Goal: Task Accomplishment & Management: Complete application form

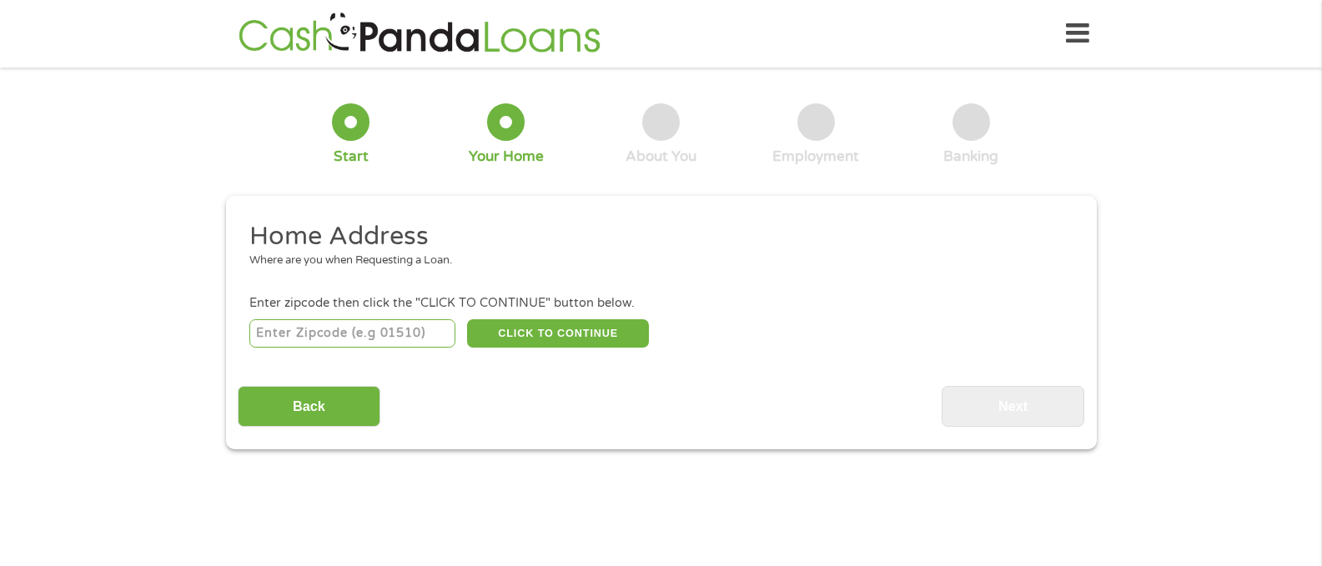
click at [354, 329] on input "number" at bounding box center [352, 333] width 206 height 28
type input "43913"
click at [521, 336] on button "CLICK TO CONTINUE" at bounding box center [558, 333] width 182 height 28
type input "43913"
type input "Brilliant"
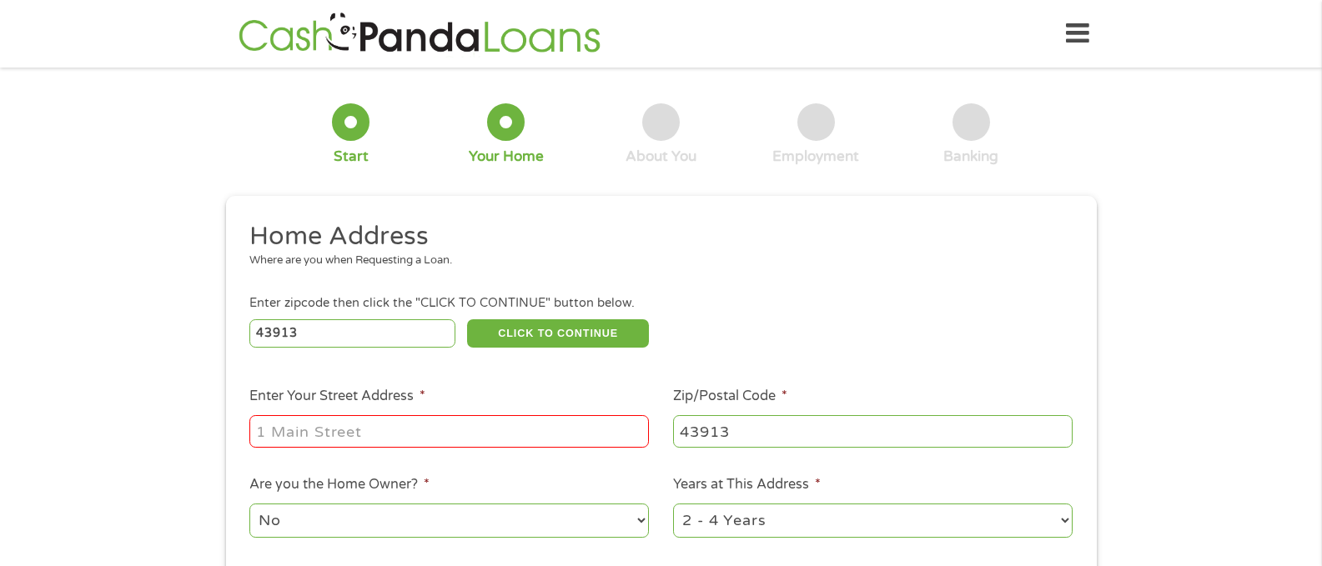
drag, startPoint x: 442, startPoint y: 434, endPoint x: 314, endPoint y: 444, distance: 128.9
click at [314, 444] on input "Enter Your Street Address *" at bounding box center [448, 431] width 399 height 32
type input "[STREET_ADDRESS][PERSON_NAME]"
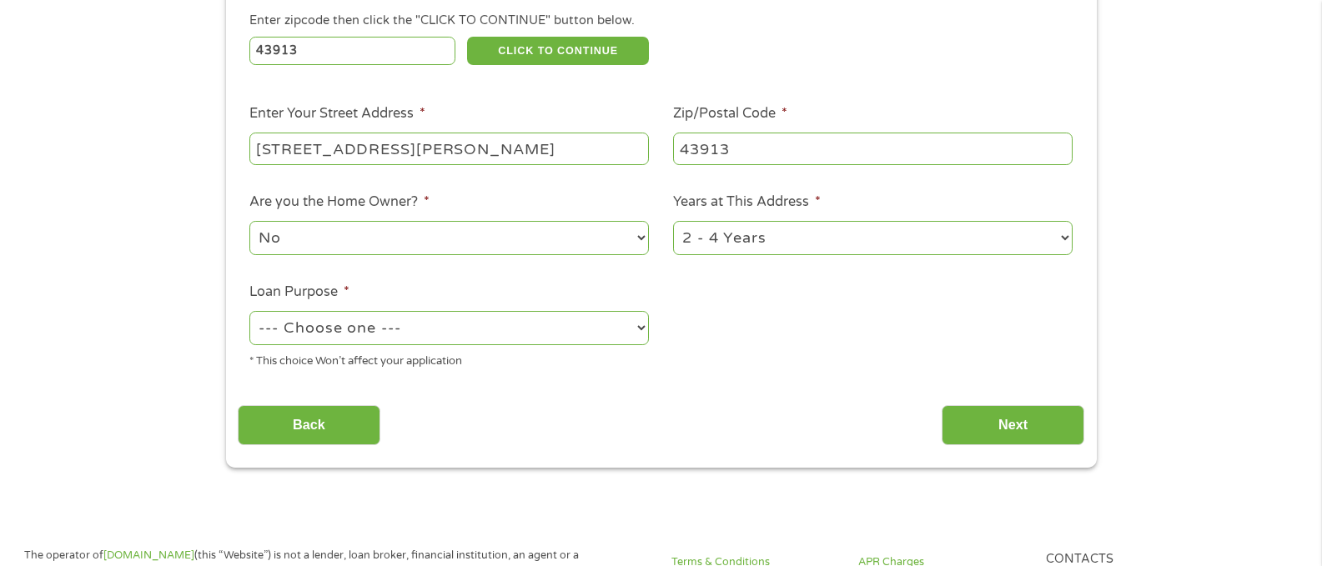
scroll to position [289, 0]
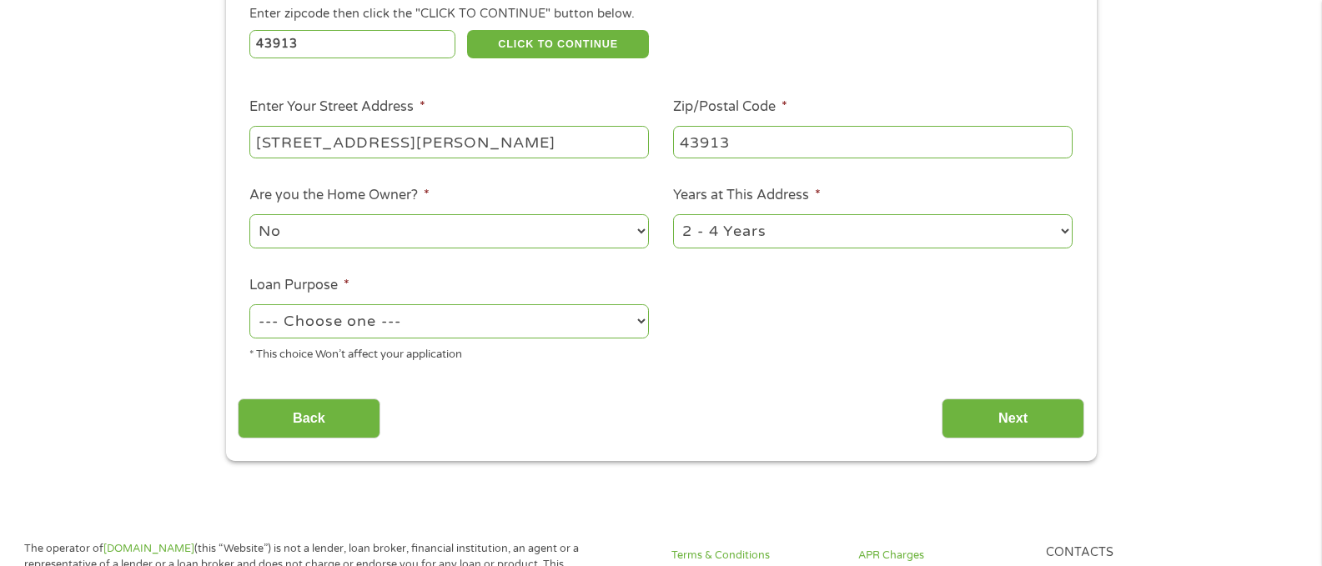
click at [638, 224] on select "No Yes" at bounding box center [448, 231] width 399 height 34
select select "yes"
click at [249, 214] on select "No Yes" at bounding box center [448, 231] width 399 height 34
click at [1066, 228] on select "1 Year or less 1 - 2 Years 2 - 4 Years Over 4 Years" at bounding box center [872, 231] width 399 height 34
select select "60months"
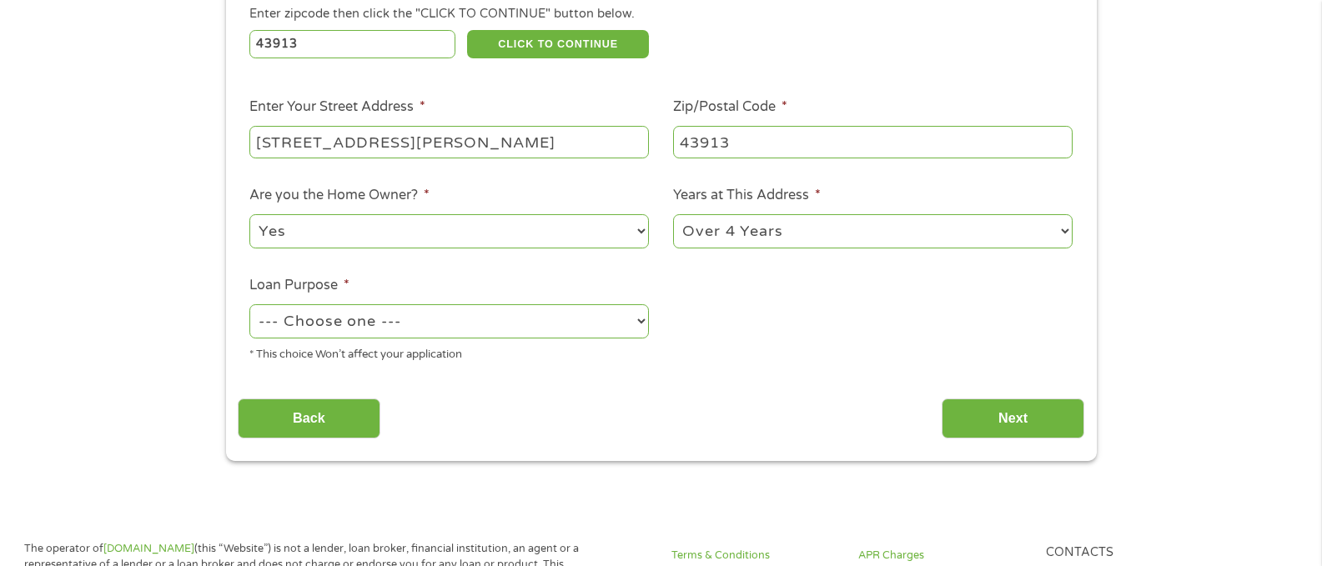
click at [673, 214] on select "1 Year or less 1 - 2 Years 2 - 4 Years Over 4 Years" at bounding box center [872, 231] width 399 height 34
click at [638, 332] on select "--- Choose one --- Pay Bills Debt Consolidation Home Improvement Major Purchase…" at bounding box center [448, 321] width 399 height 34
select select "homeimprovement"
click at [249, 304] on select "--- Choose one --- Pay Bills Debt Consolidation Home Improvement Major Purchase…" at bounding box center [448, 321] width 399 height 34
click at [1020, 413] on input "Next" at bounding box center [1012, 419] width 143 height 41
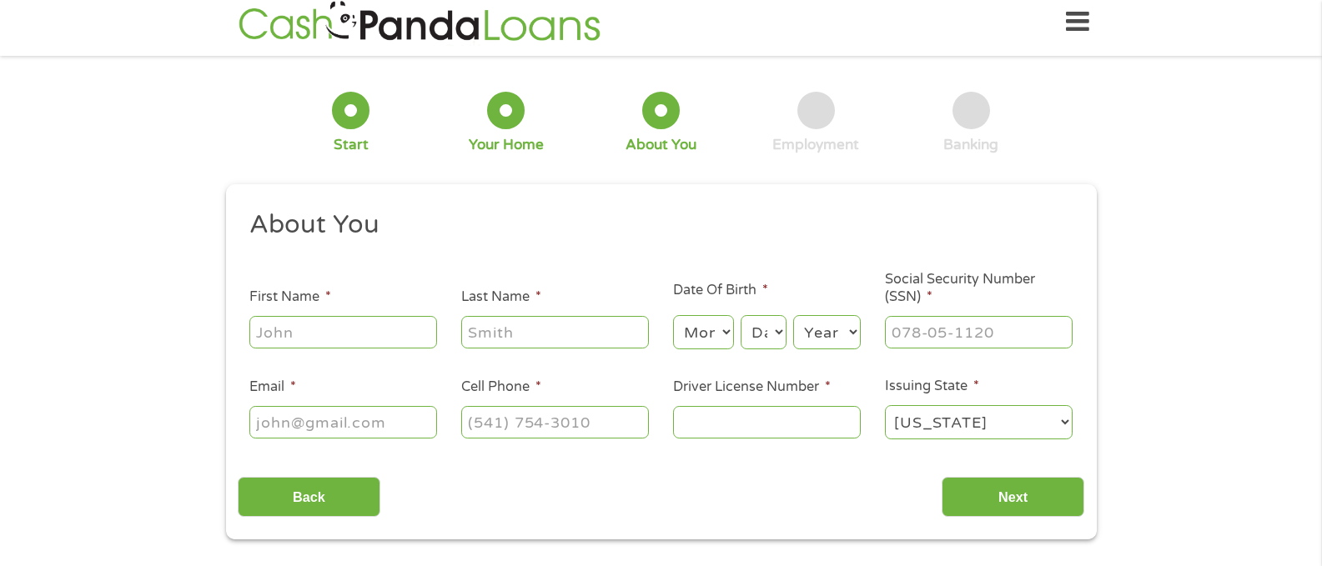
scroll to position [0, 0]
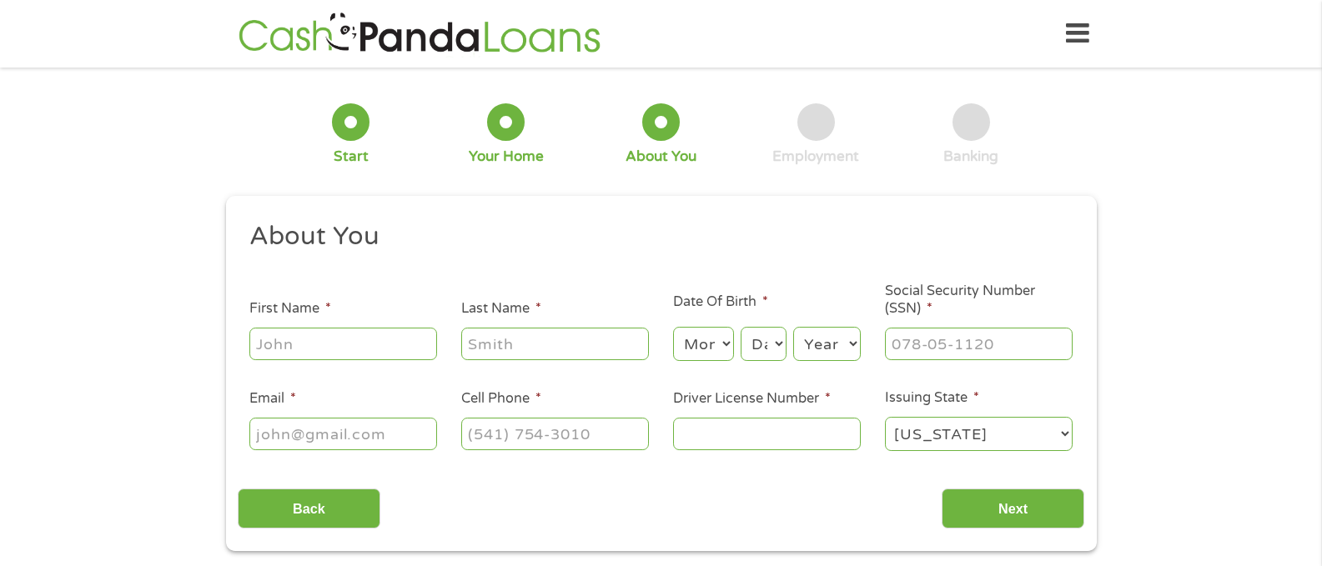
click at [367, 343] on input "First Name *" at bounding box center [343, 344] width 188 height 32
drag, startPoint x: 367, startPoint y: 343, endPoint x: 390, endPoint y: 400, distance: 62.1
click at [390, 400] on ul "About You This field is hidden when viewing the form Title * --- Choose one ---…" at bounding box center [661, 343] width 846 height 246
click at [727, 347] on select "Month 1 2 3 4 5 6 7 8 9 10 11 12" at bounding box center [703, 344] width 61 height 34
select select "9"
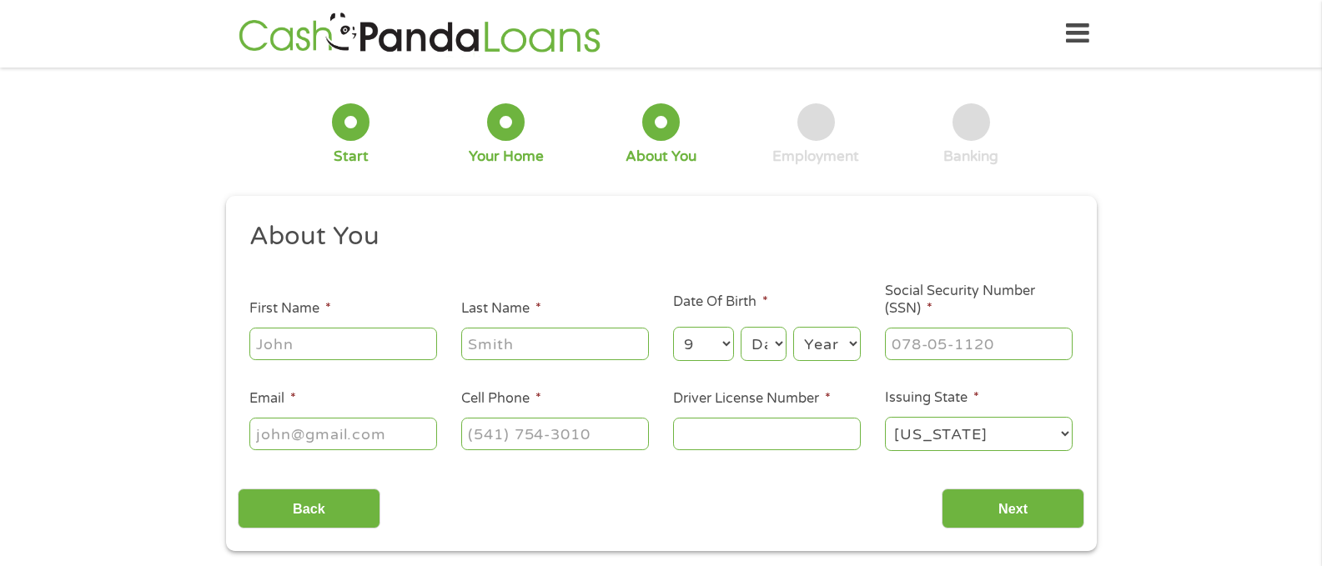
click at [673, 327] on select "Month 1 2 3 4 5 6 7 8 9 10 11 12" at bounding box center [703, 344] width 61 height 34
click at [763, 340] on select "Day 1 2 3 4 5 6 7 8 9 10 11 12 13 14 15 16 17 18 19 20 21 22 23 24 25 26 27 28 …" at bounding box center [762, 344] width 45 height 34
select select "15"
click at [740, 327] on select "Day 1 2 3 4 5 6 7 8 9 10 11 12 13 14 15 16 17 18 19 20 21 22 23 24 25 26 27 28 …" at bounding box center [762, 344] width 45 height 34
click at [831, 347] on select "Year [DATE] 2006 2005 2004 2003 2002 2001 2000 1999 1998 1997 1996 1995 1994 19…" at bounding box center [827, 344] width 68 height 34
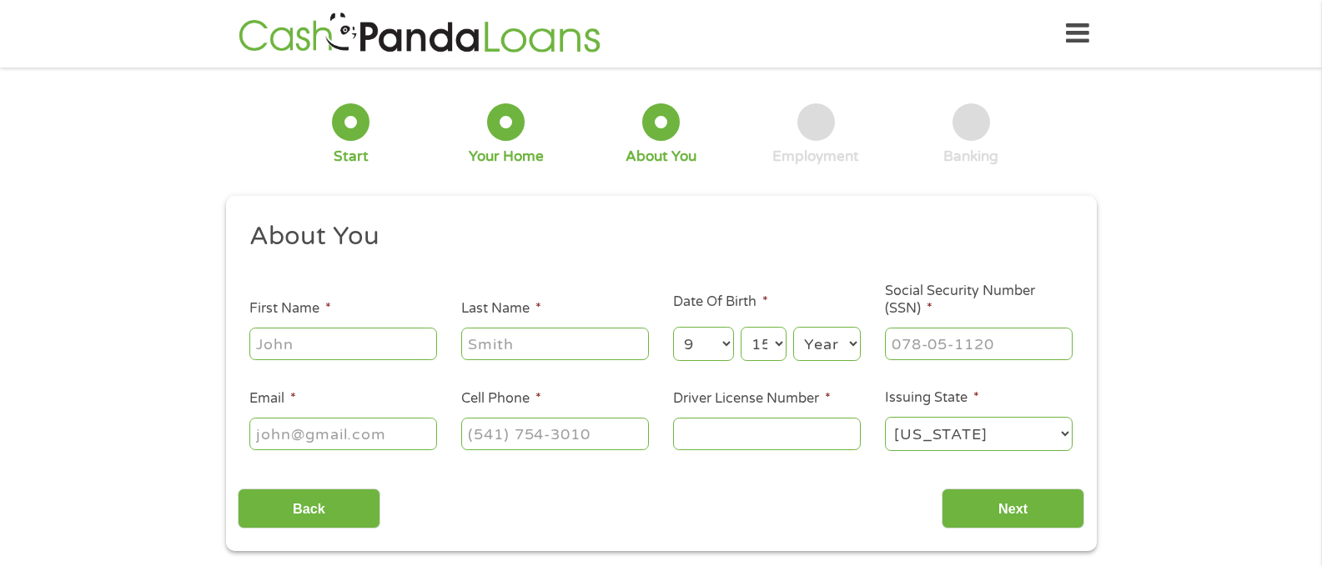
select select "1969"
click at [793, 327] on select "Year [DATE] 2006 2005 2004 2003 2002 2001 2000 1999 1998 1997 1996 1995 1994 19…" at bounding box center [827, 344] width 68 height 34
click at [898, 339] on input "___-__-____" at bounding box center [979, 344] width 188 height 32
type input "295-64-7729"
click at [410, 433] on input "Email *" at bounding box center [343, 434] width 188 height 32
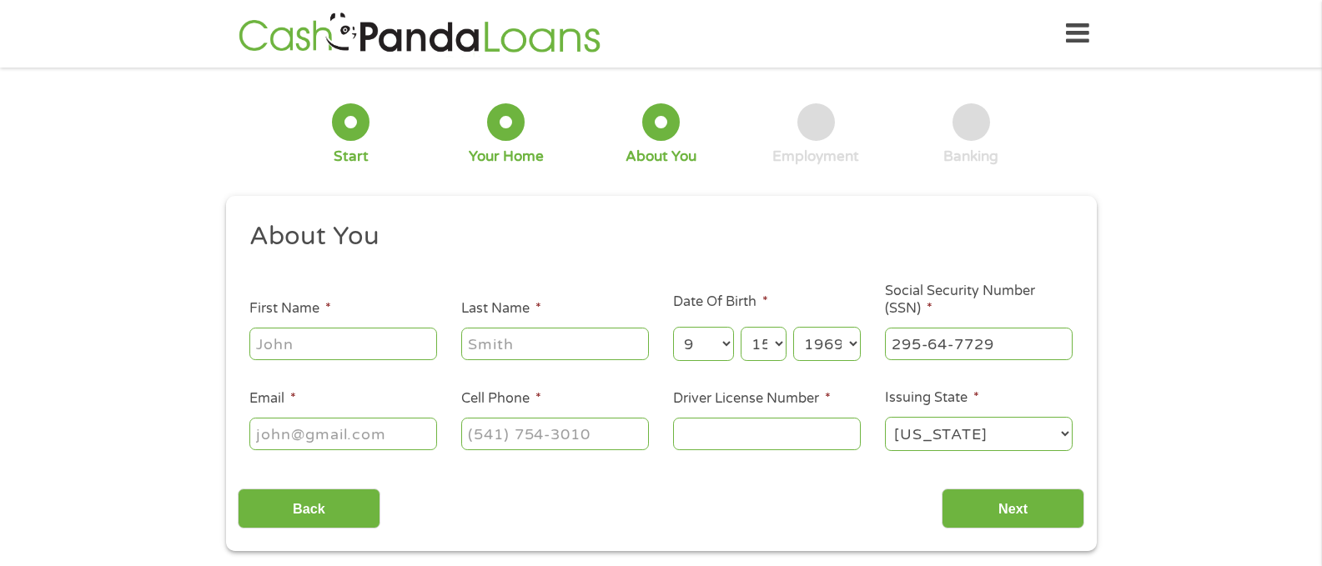
type input "[EMAIL_ADDRESS][DOMAIN_NAME]"
type input "[PERSON_NAME]"
type input "[PHONE_NUMBER]"
click at [740, 437] on input "Driver License Number *" at bounding box center [767, 434] width 188 height 32
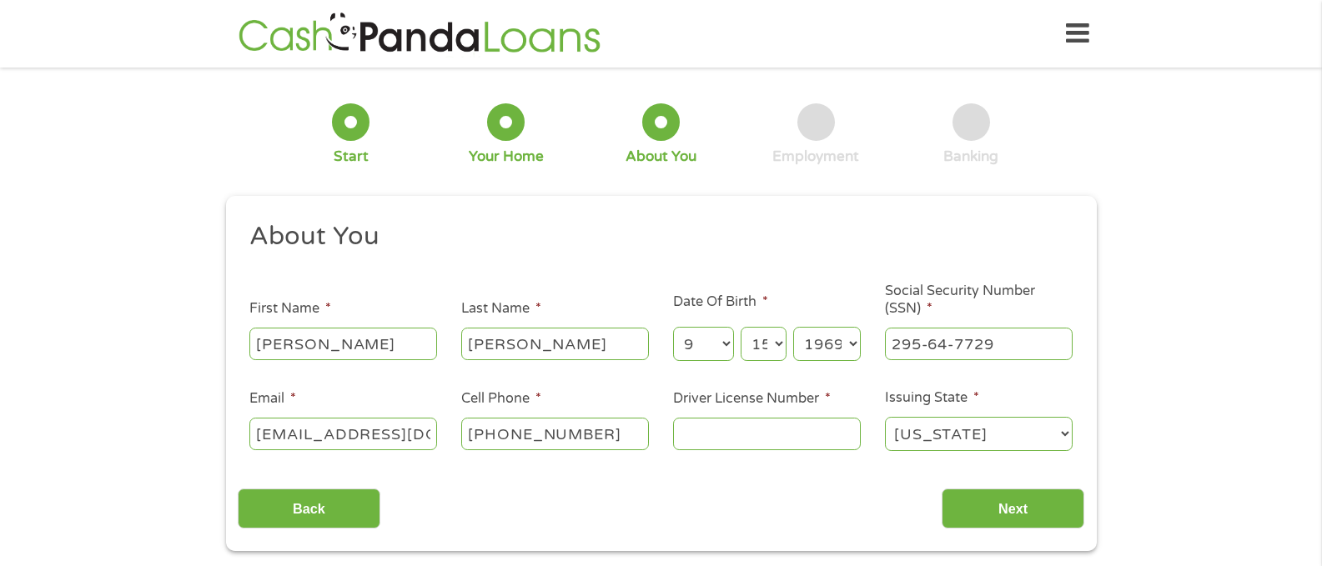
type input "RV084644"
click at [1043, 520] on input "Next" at bounding box center [1012, 509] width 143 height 41
click at [1027, 508] on input "Next" at bounding box center [1012, 509] width 143 height 41
click at [1011, 507] on input "Next" at bounding box center [1012, 509] width 143 height 41
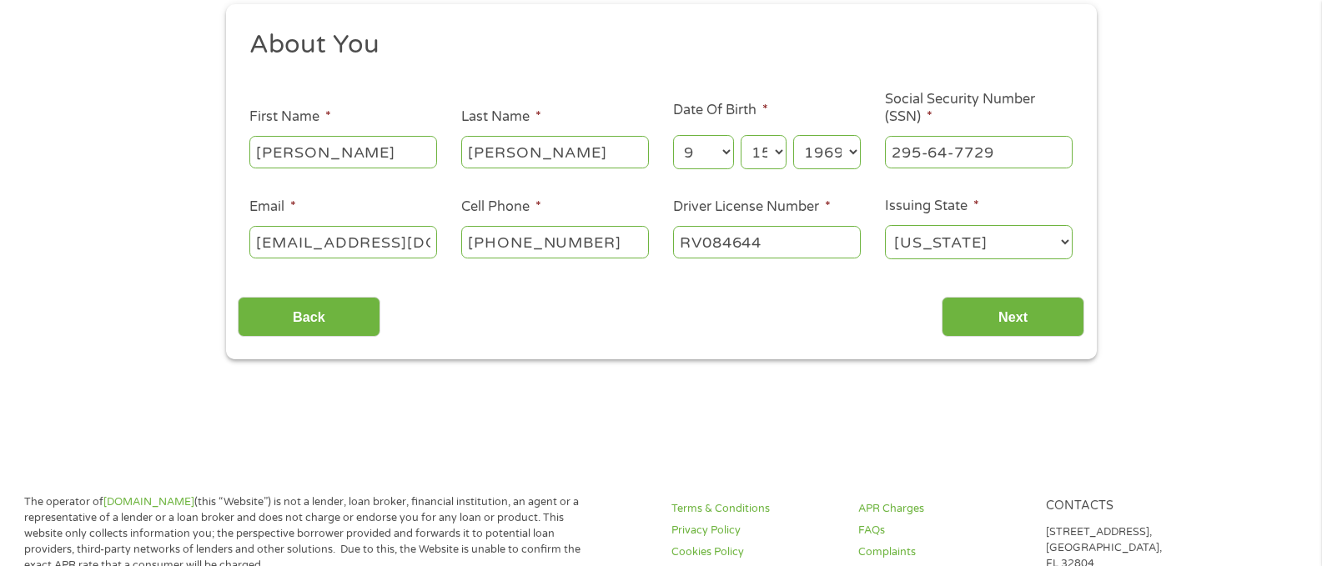
scroll to position [194, 0]
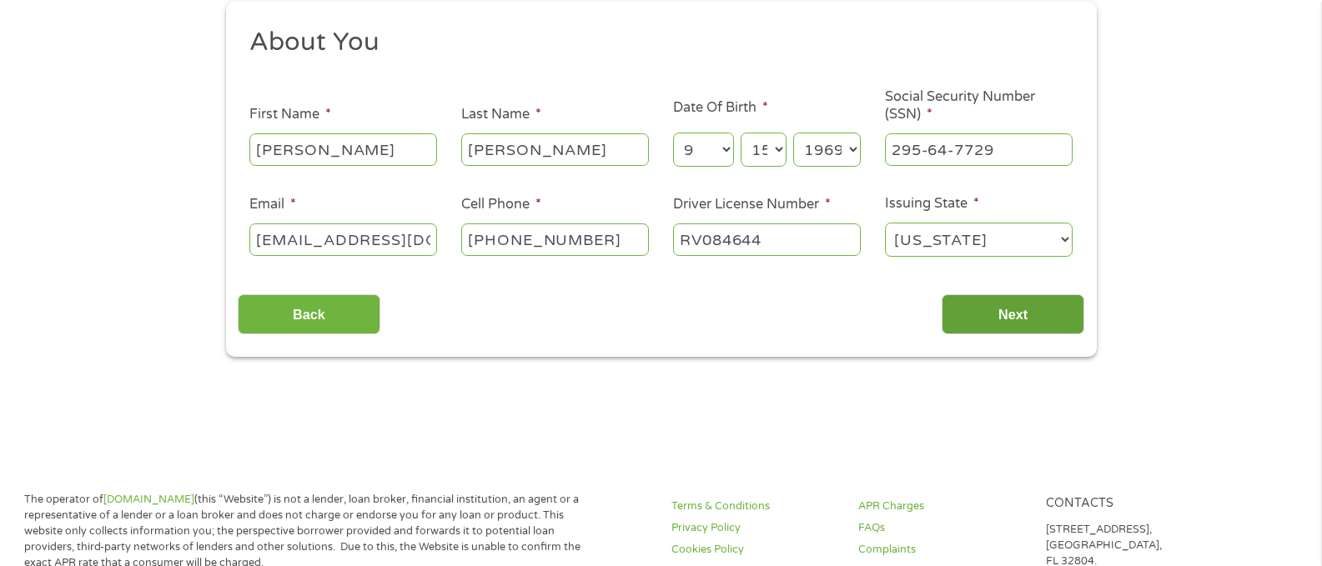
click at [1012, 318] on input "Next" at bounding box center [1012, 314] width 143 height 41
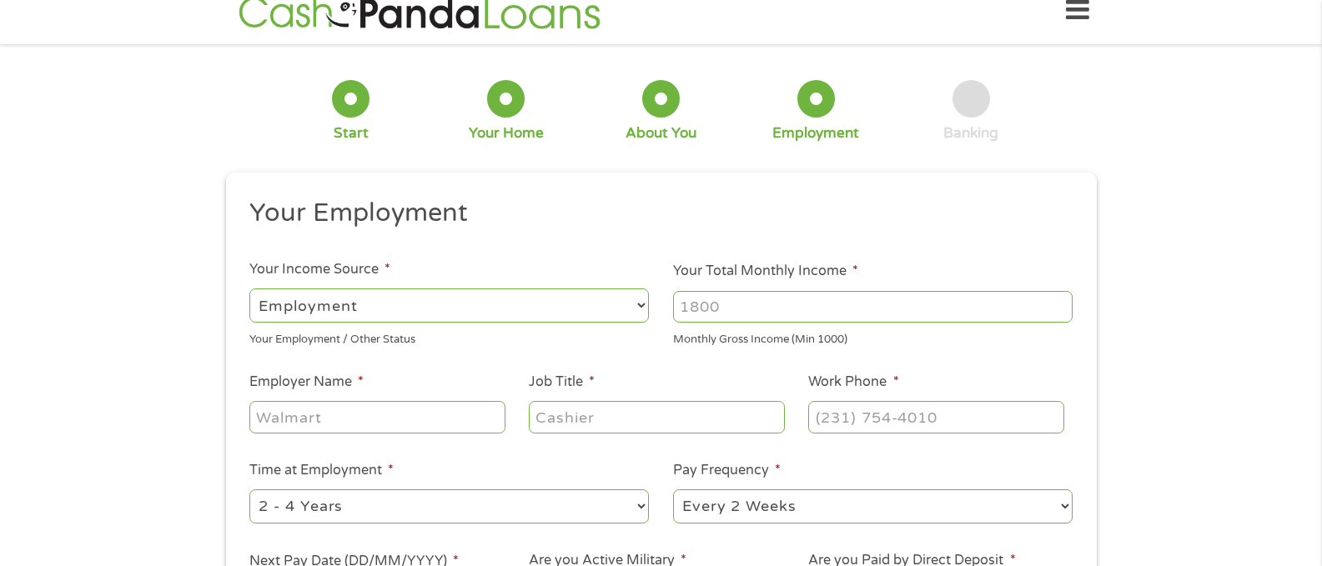
scroll to position [0, 0]
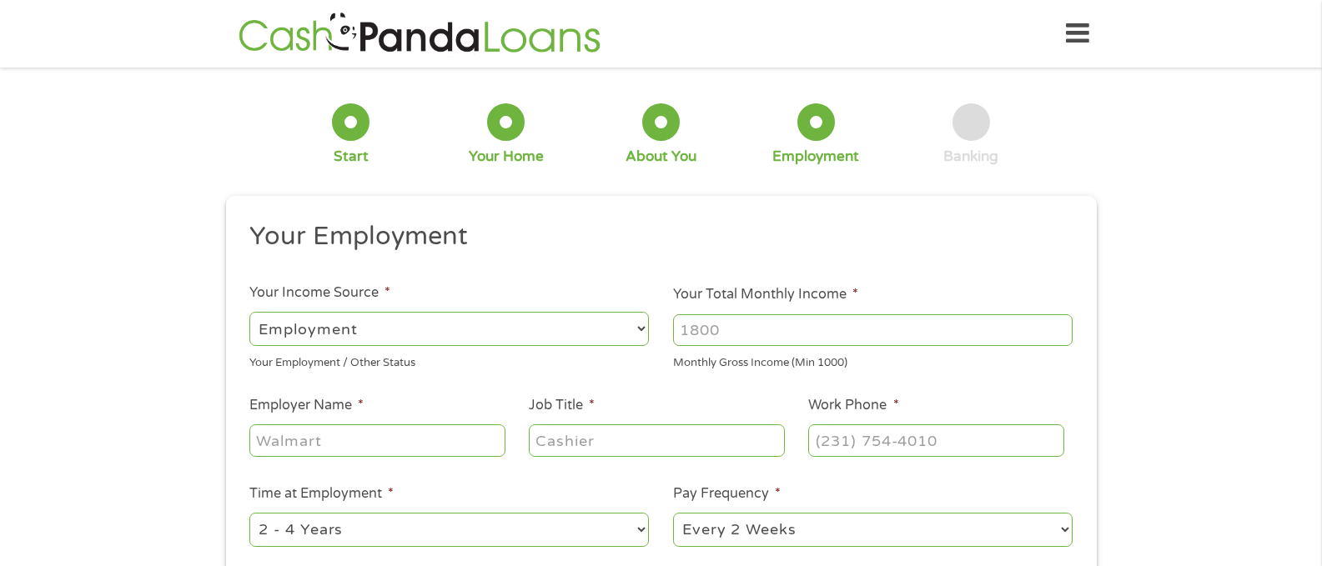
click at [1012, 318] on li "Your Total Monthly Income * Monthly Gross Income (Min 1000)" at bounding box center [873, 327] width 424 height 87
click at [816, 335] on input "Your Total Monthly Income *" at bounding box center [872, 330] width 399 height 32
type input "8400"
click at [388, 427] on input "Employer Name *" at bounding box center [376, 440] width 255 height 32
type input "Trinity Health Systems"
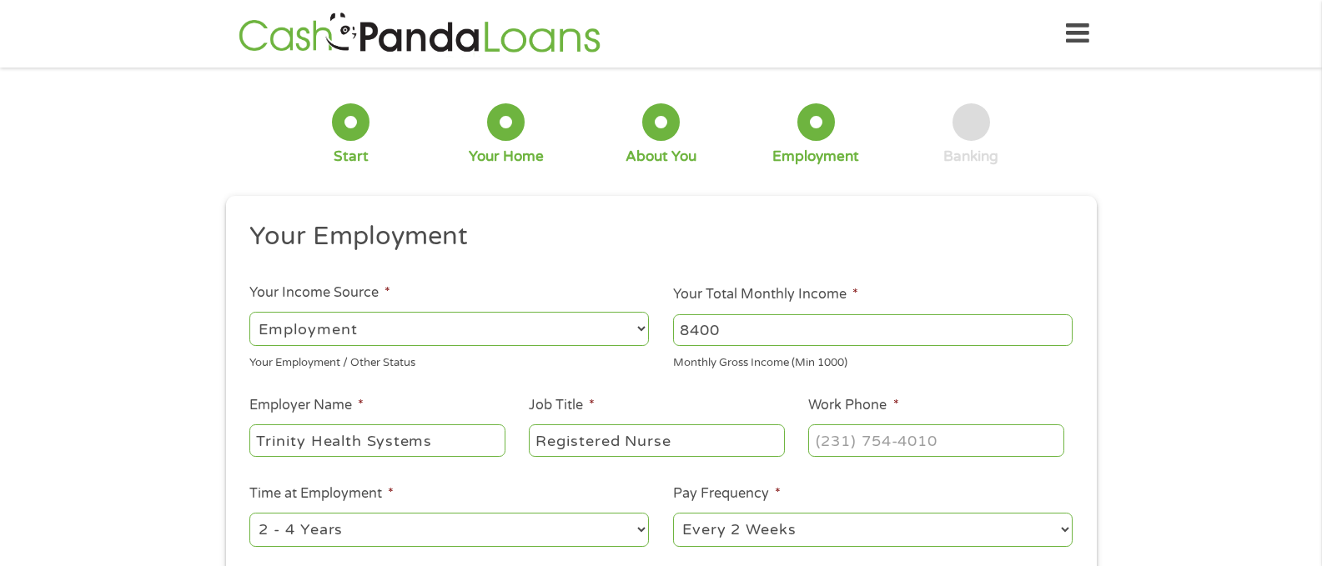
type input "Registered Nurse"
type input "[PHONE_NUMBER]"
click at [649, 520] on select "--- Choose one --- 1 Year or less 1 - 2 Years 2 - 4 Years Over 4 Years" at bounding box center [448, 530] width 399 height 34
select select "60months"
click at [249, 513] on select "--- Choose one --- 1 Year or less 1 - 2 Years 2 - 4 Years Over 4 Years" at bounding box center [448, 530] width 399 height 34
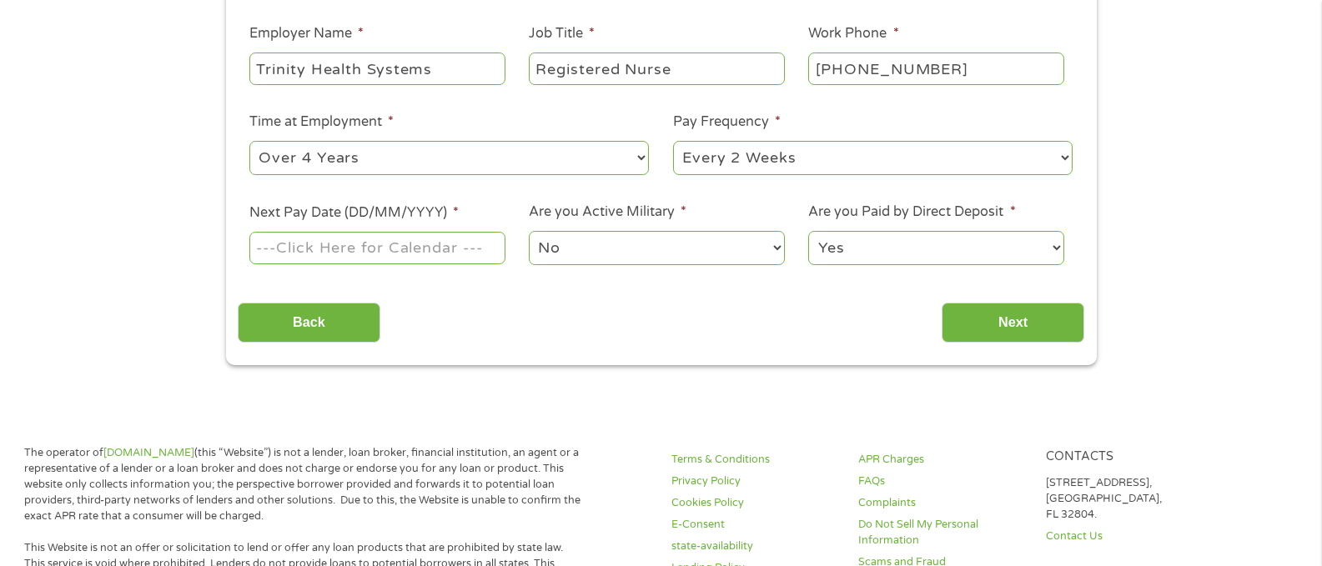
scroll to position [384, 0]
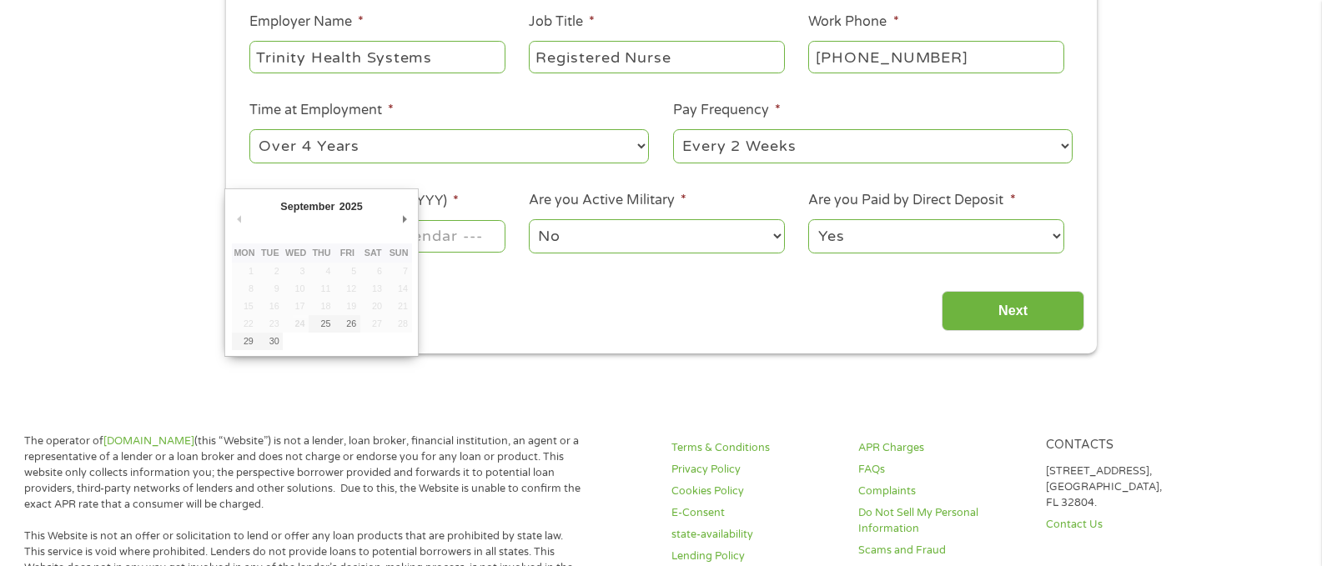
click at [438, 234] on input "Next Pay Date (DD/MM/YYYY) *" at bounding box center [376, 236] width 255 height 32
click at [414, 233] on div "September January February March April May June July August September October N…" at bounding box center [320, 272] width 193 height 168
type input "[DATE]"
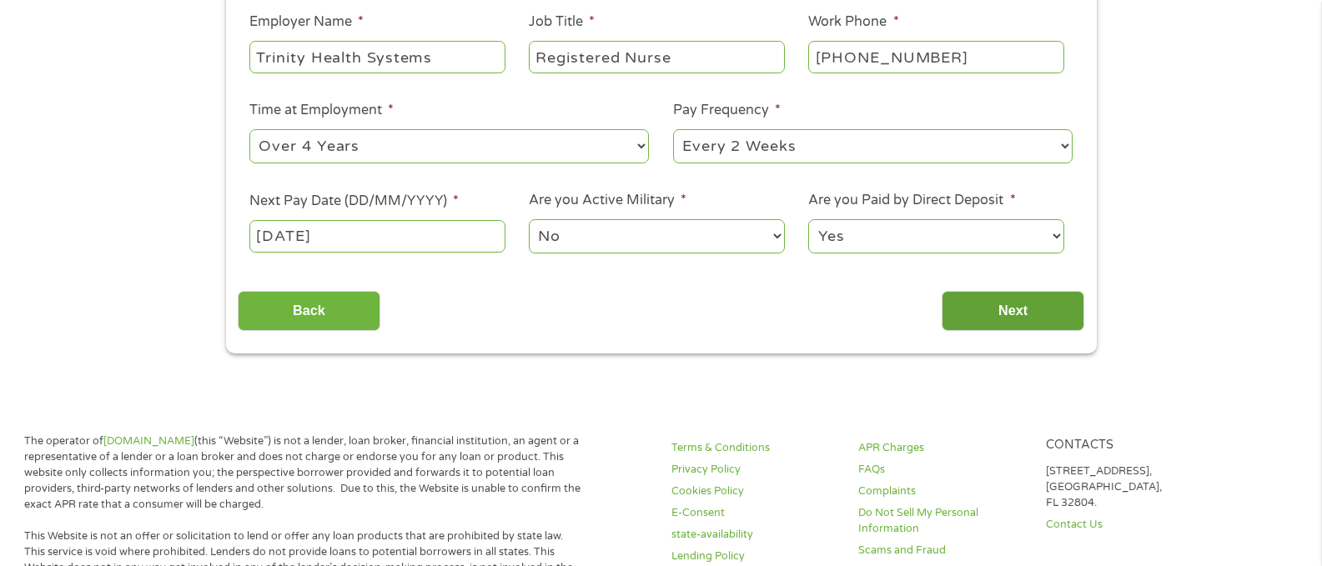
click at [976, 304] on input "Next" at bounding box center [1012, 311] width 143 height 41
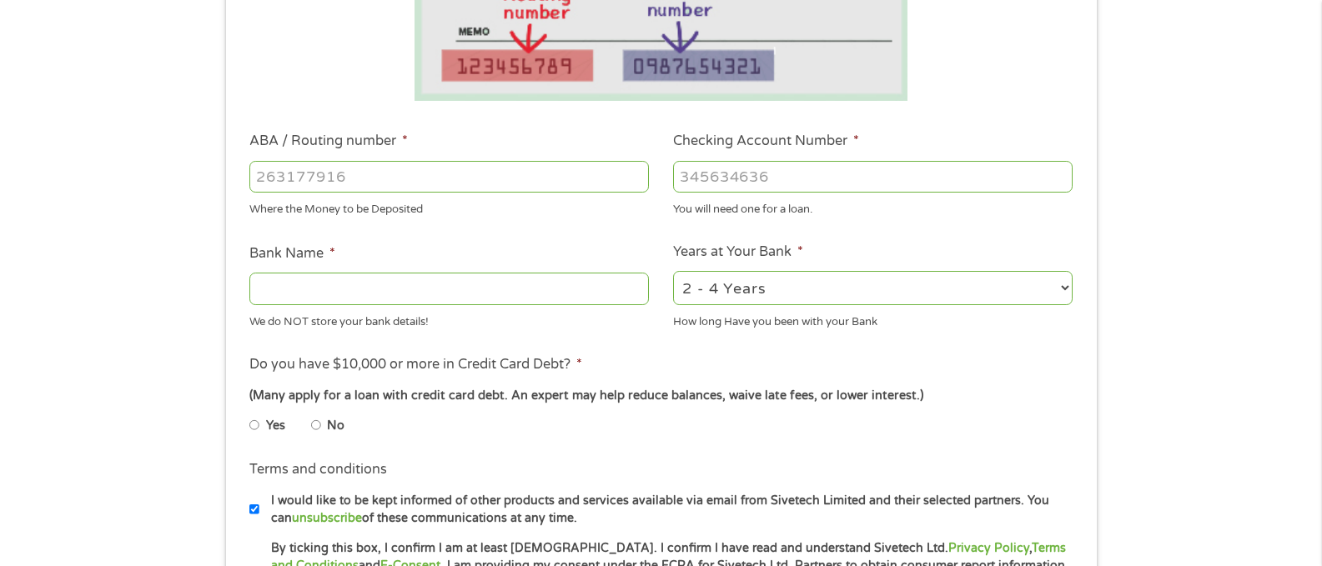
scroll to position [411, 0]
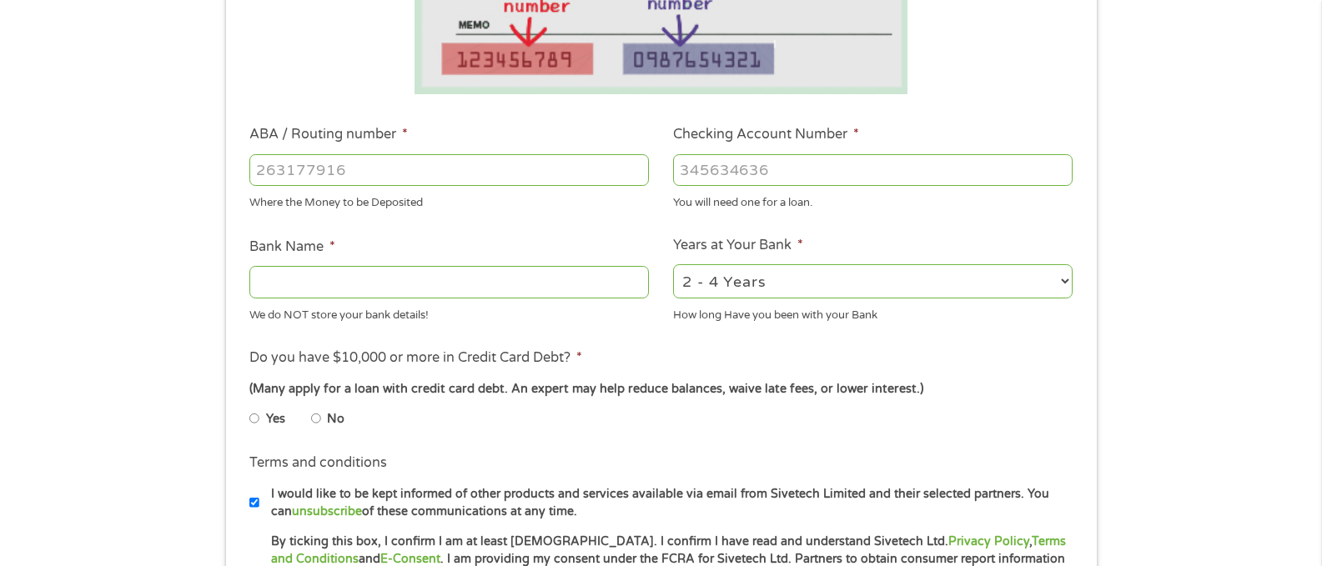
click at [463, 170] on input "ABA / Routing number *" at bounding box center [448, 170] width 399 height 32
type input "042000013"
type input "US BANK NATIONAL ASSOCIATION"
type input "042000013"
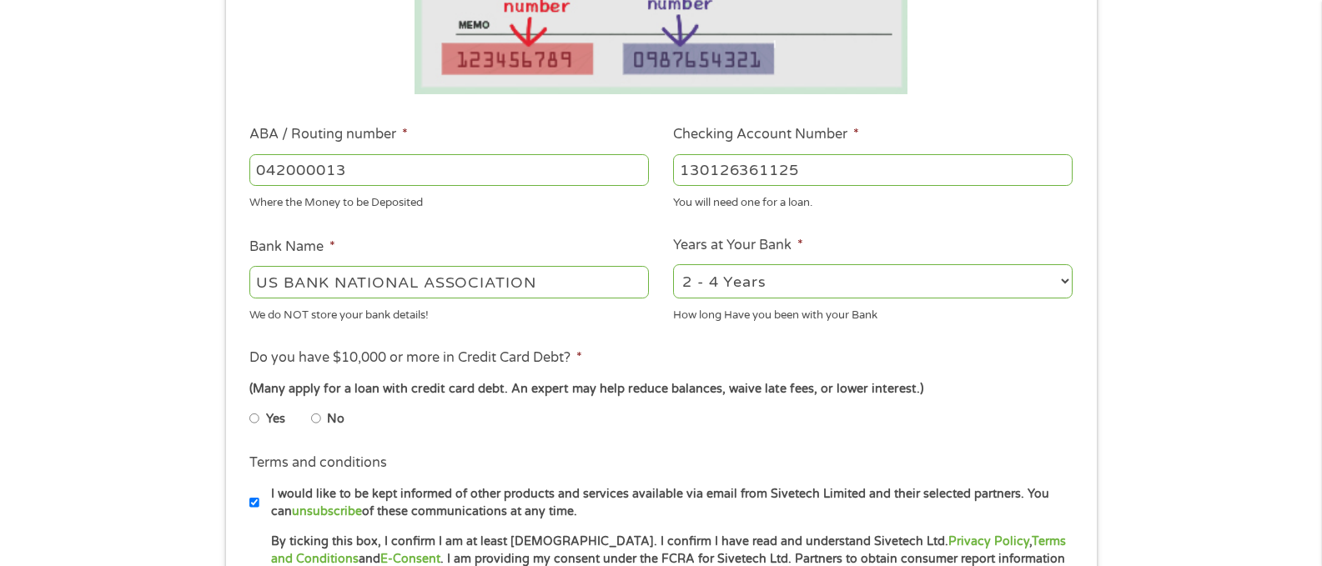
type input "130126361125"
click at [321, 425] on li "No" at bounding box center [341, 419] width 60 height 33
click at [315, 416] on input "No" at bounding box center [316, 418] width 10 height 27
radio input "true"
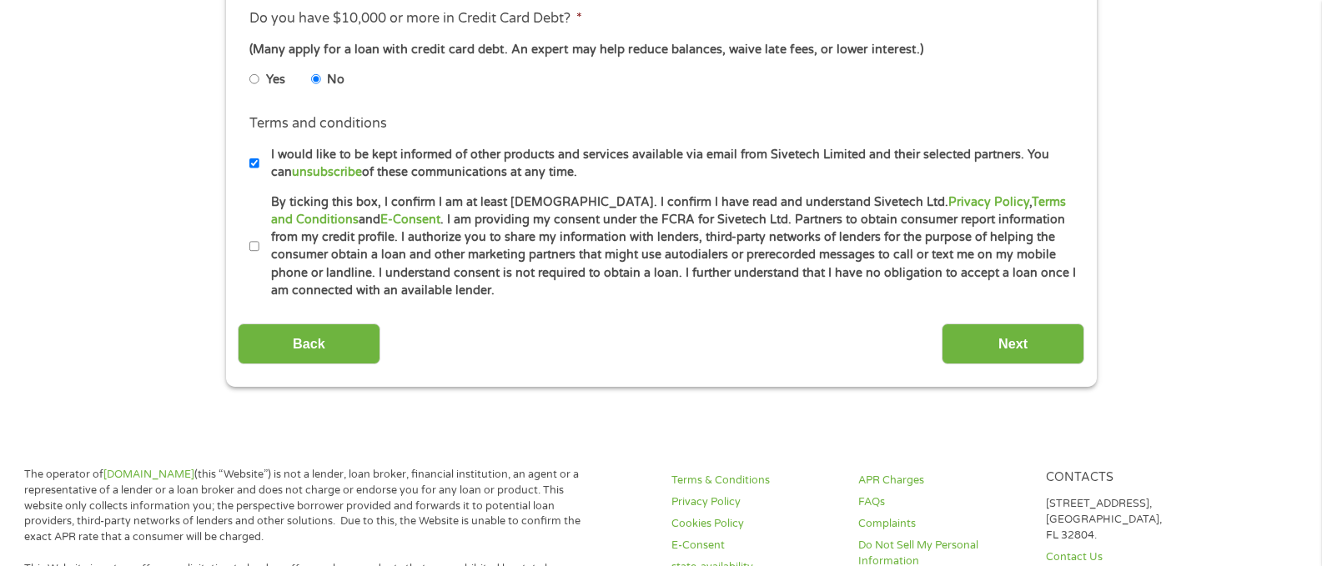
scroll to position [754, 0]
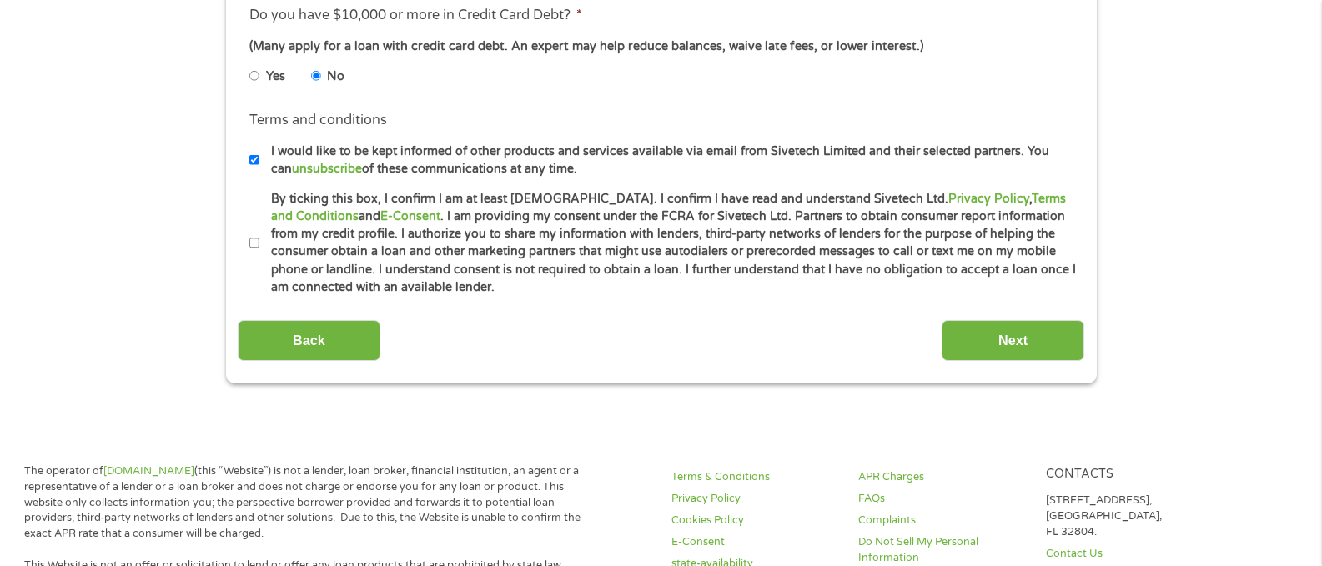
click at [255, 248] on input "By ticking this box, I confirm I am at least [DEMOGRAPHIC_DATA]. I confirm I ha…" at bounding box center [254, 243] width 10 height 27
checkbox input "true"
click at [998, 340] on input "Next" at bounding box center [1012, 340] width 143 height 41
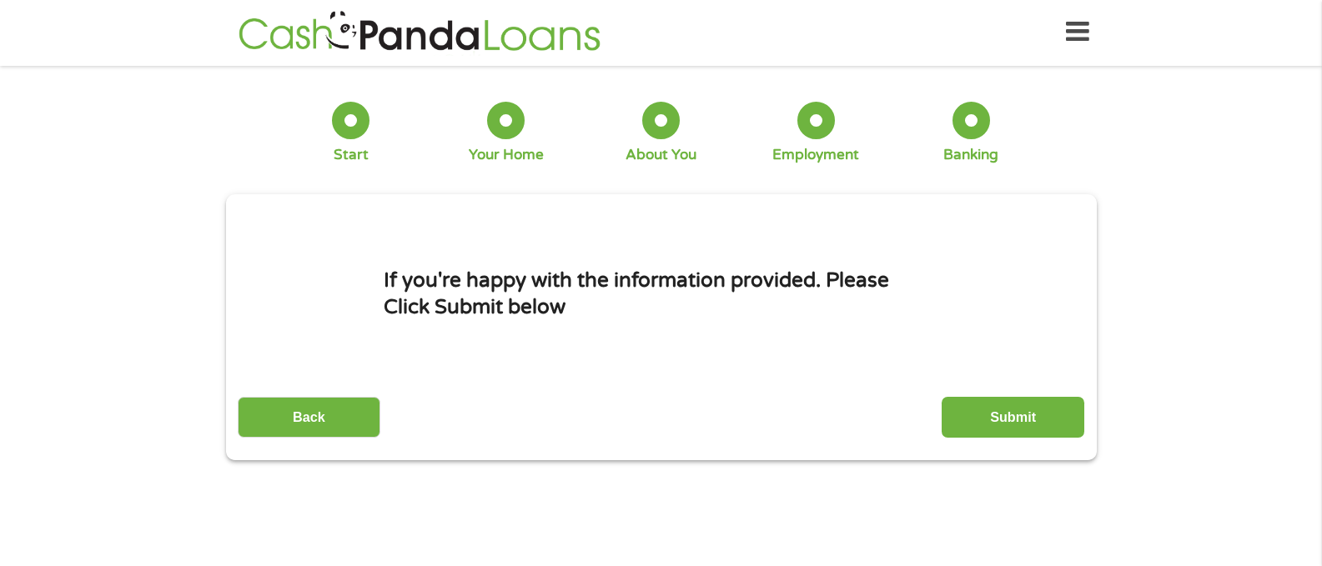
scroll to position [0, 0]
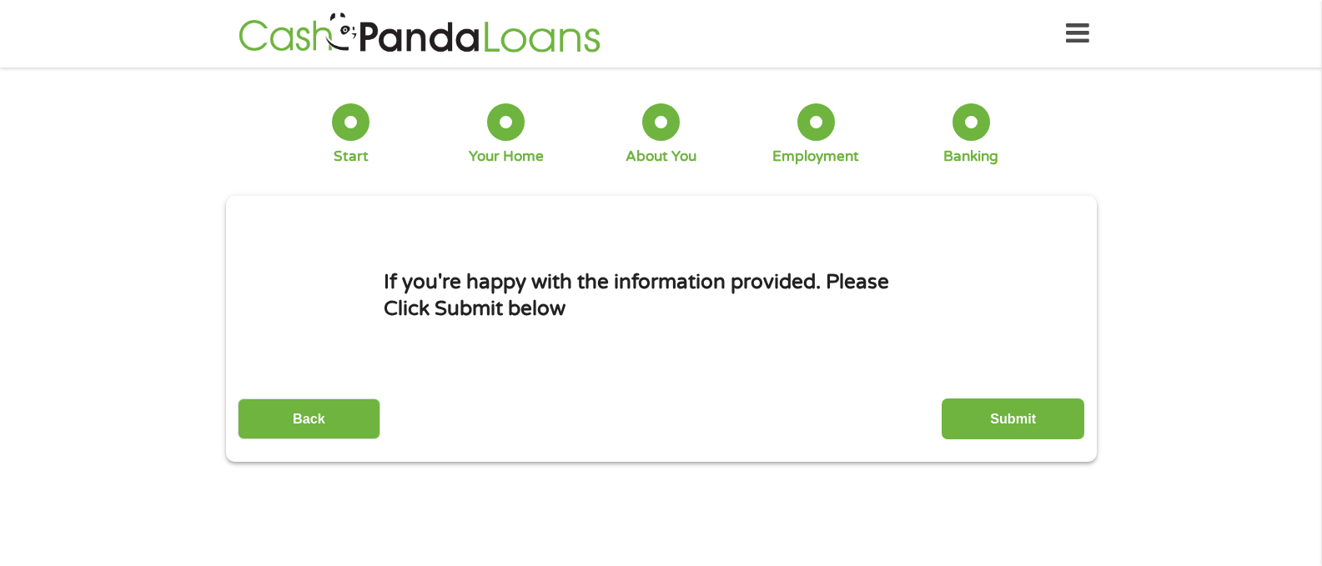
click at [998, 340] on li "If you're happy with the information provided. Please Click Submit below" at bounding box center [661, 295] width 846 height 161
click at [970, 413] on input "Submit" at bounding box center [1012, 419] width 143 height 41
